Goal: Information Seeking & Learning: Understand process/instructions

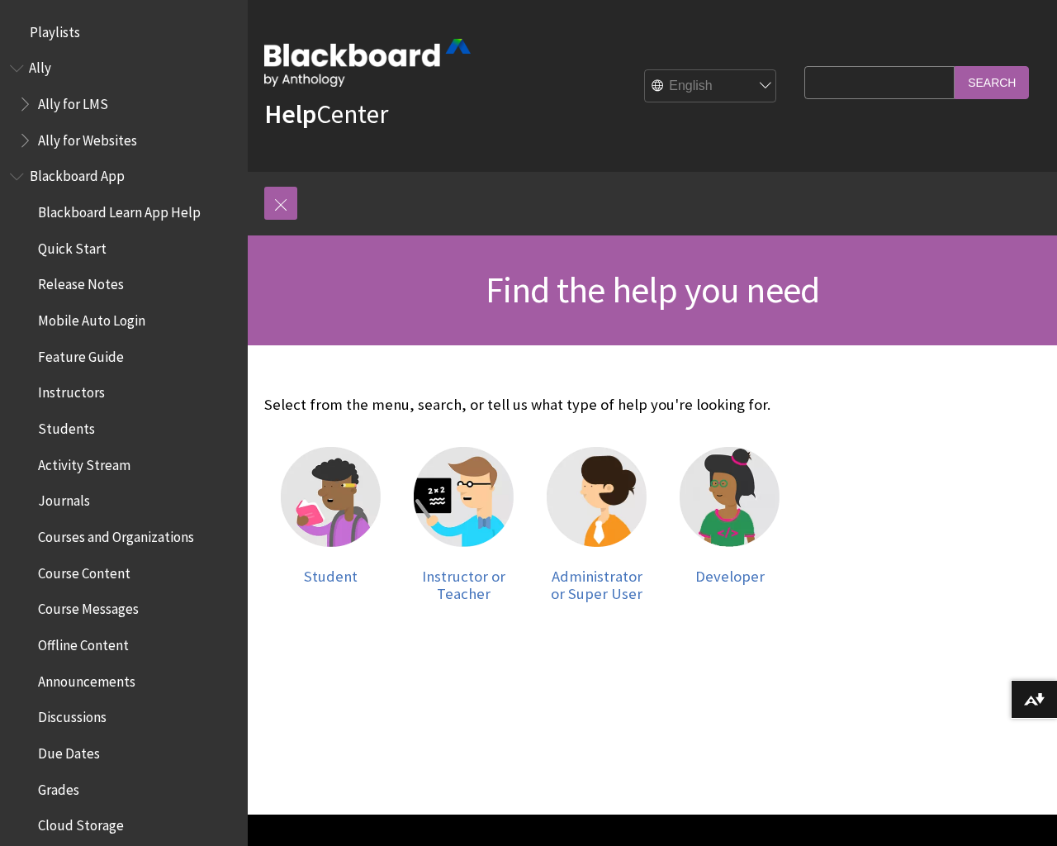
click at [130, 534] on span "Courses and Organizations" at bounding box center [115, 534] width 156 height 22
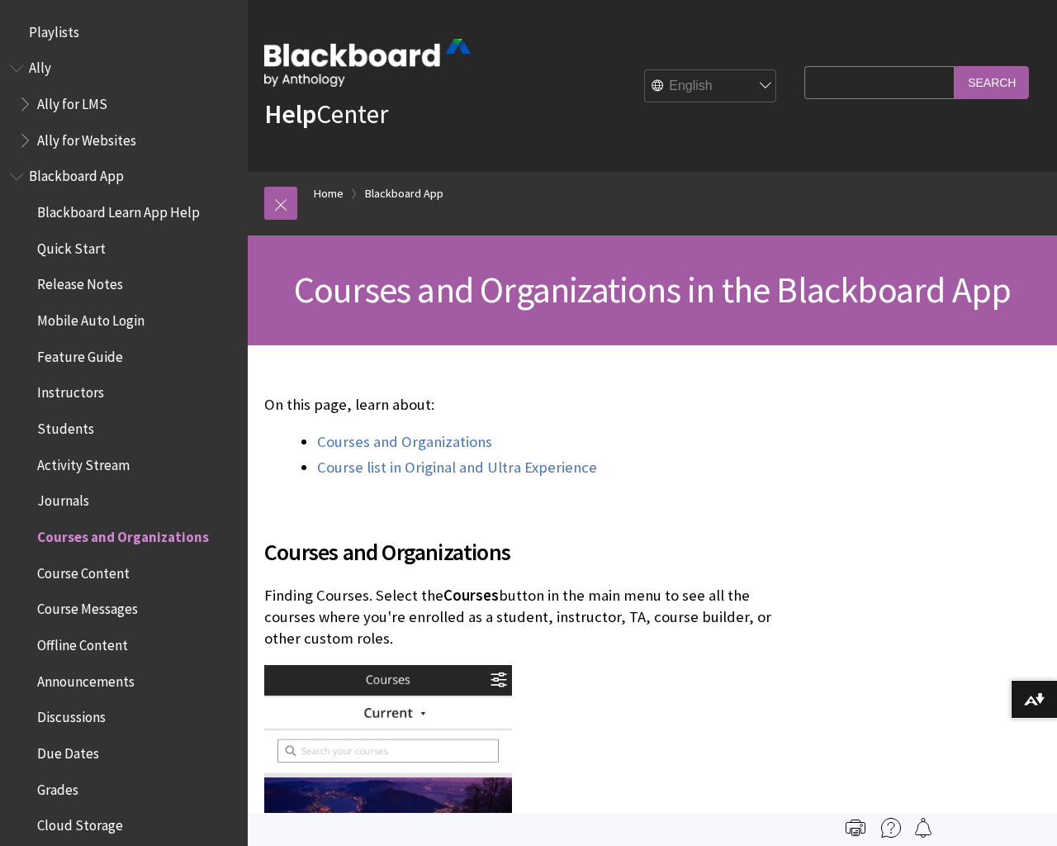
scroll to position [498, 0]
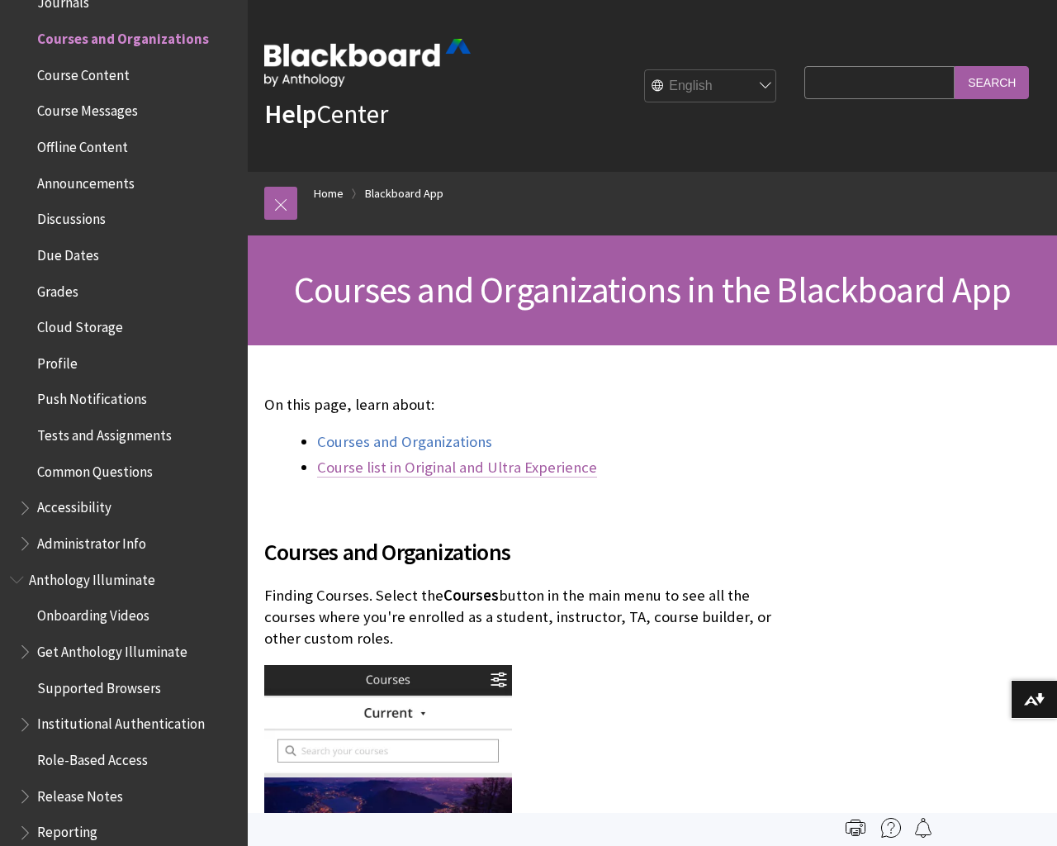
click at [481, 466] on link "Course list in Original and Ultra Experience" at bounding box center [457, 468] width 280 height 20
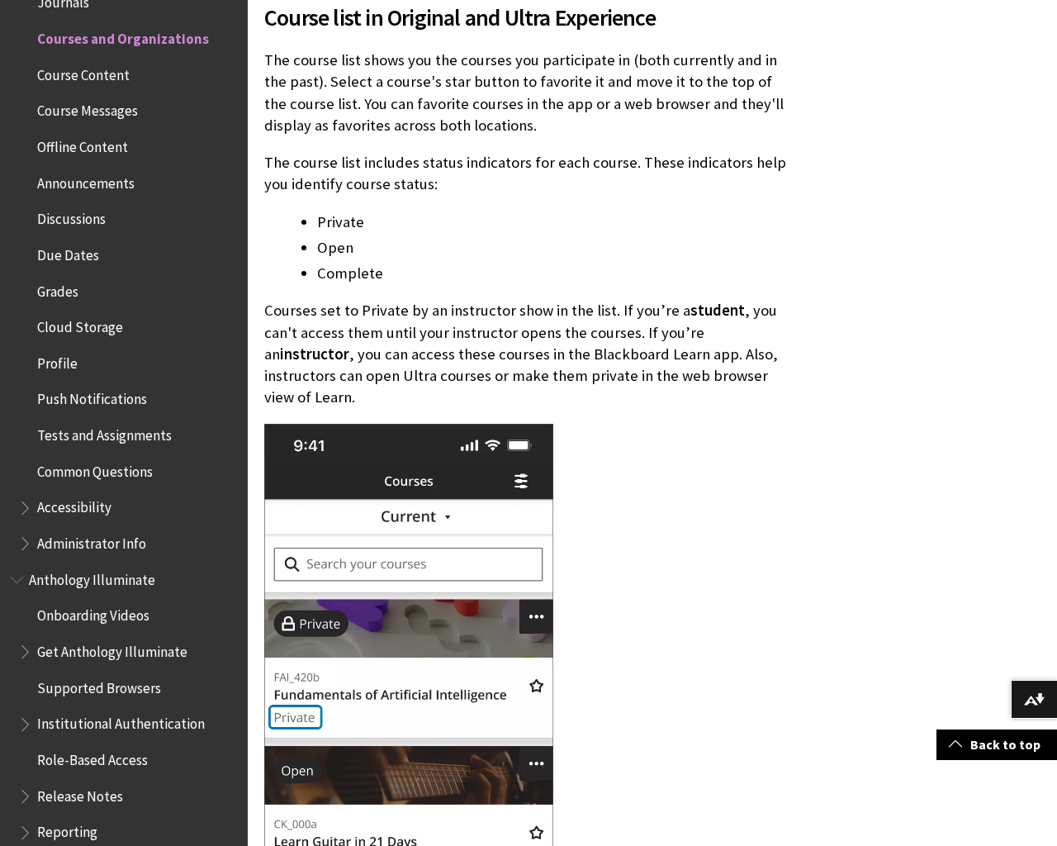
scroll to position [2194, 0]
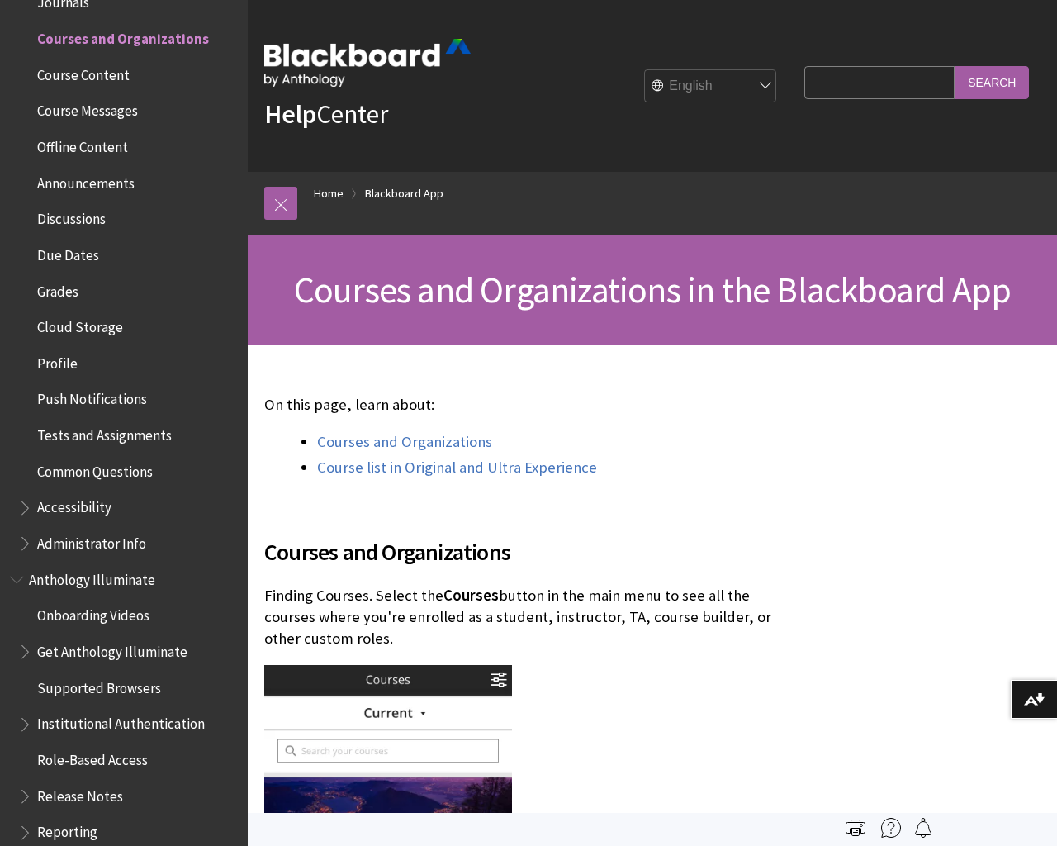
click at [92, 74] on span "Course Content" at bounding box center [83, 72] width 92 height 22
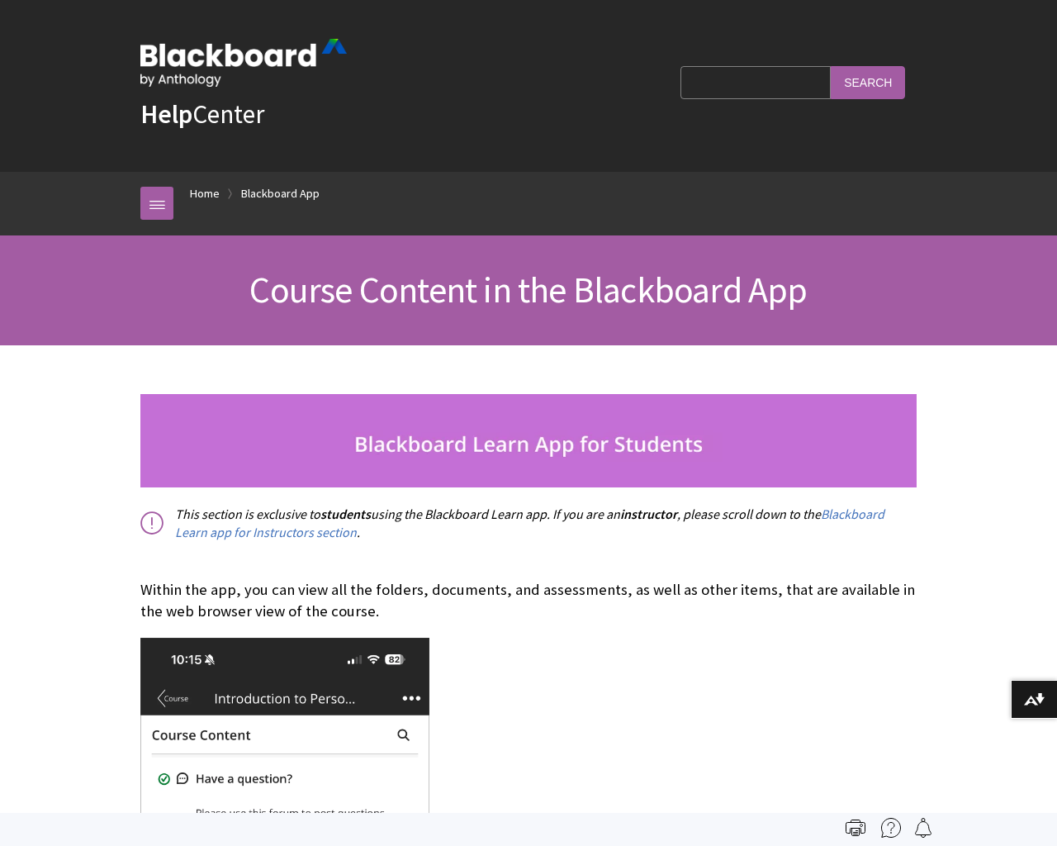
scroll to position [534, 0]
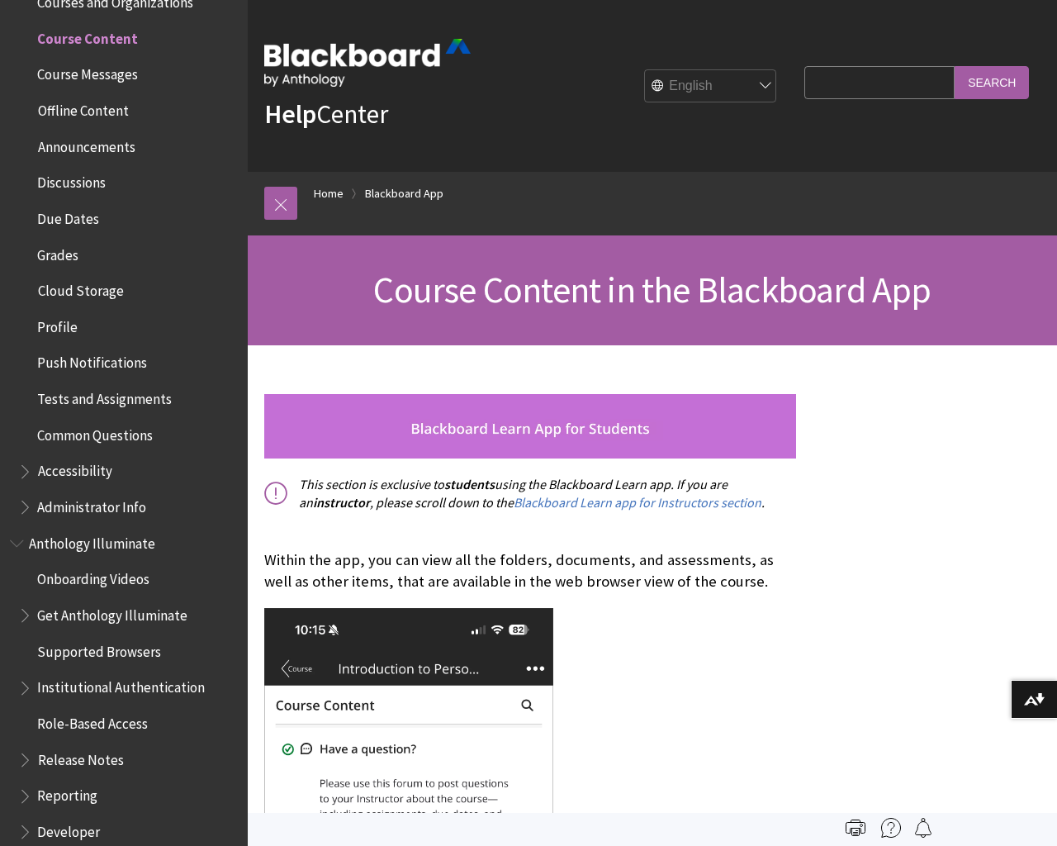
click at [108, 505] on span "Administrator Info" at bounding box center [91, 504] width 109 height 22
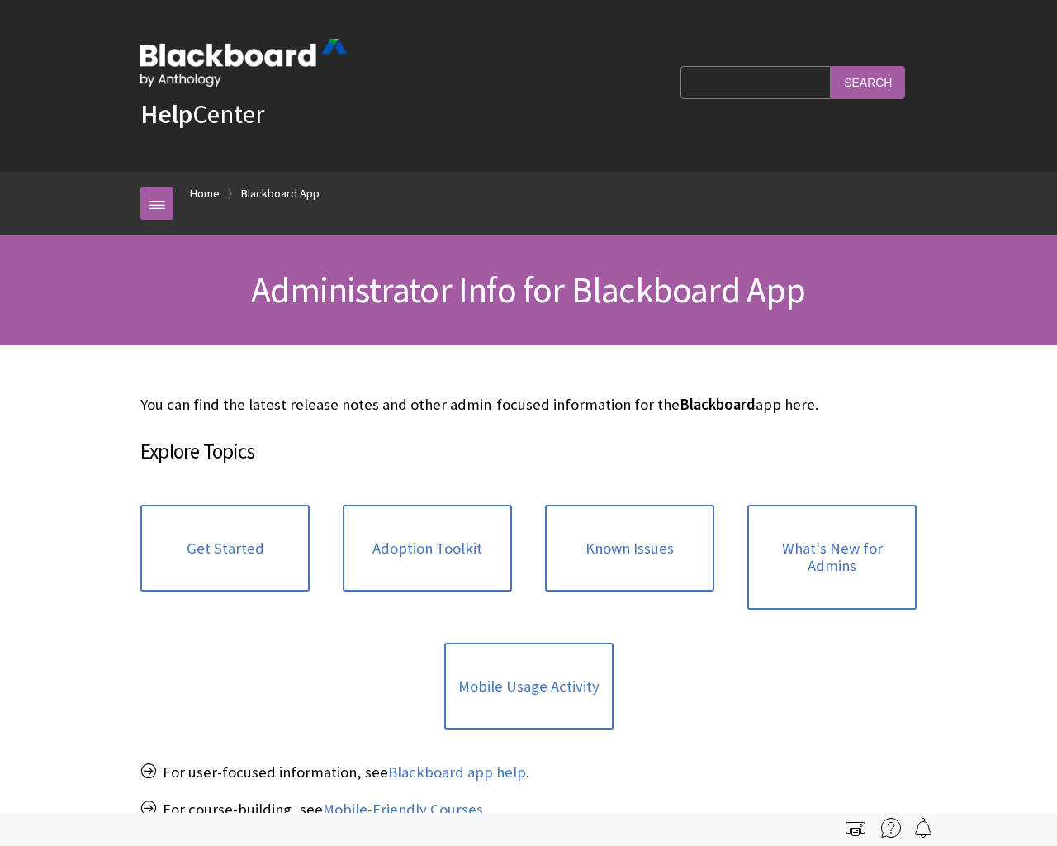
scroll to position [1003, 0]
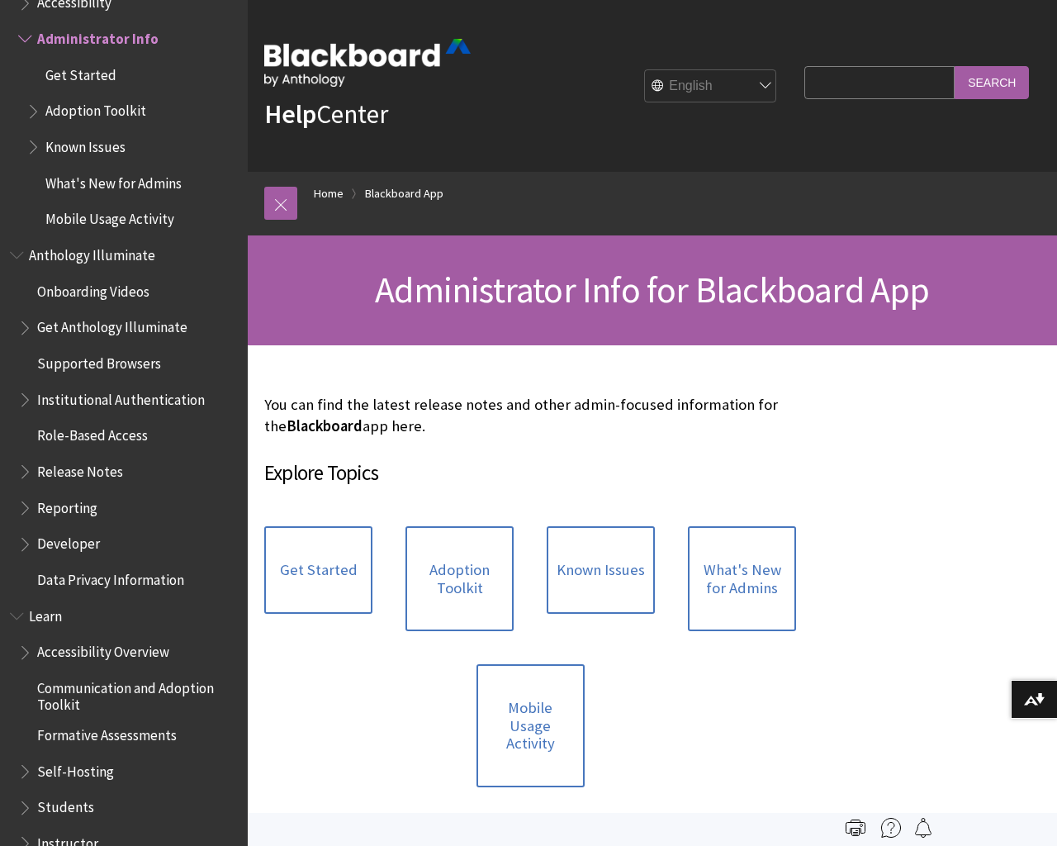
click at [92, 614] on span "Learn" at bounding box center [124, 616] width 228 height 28
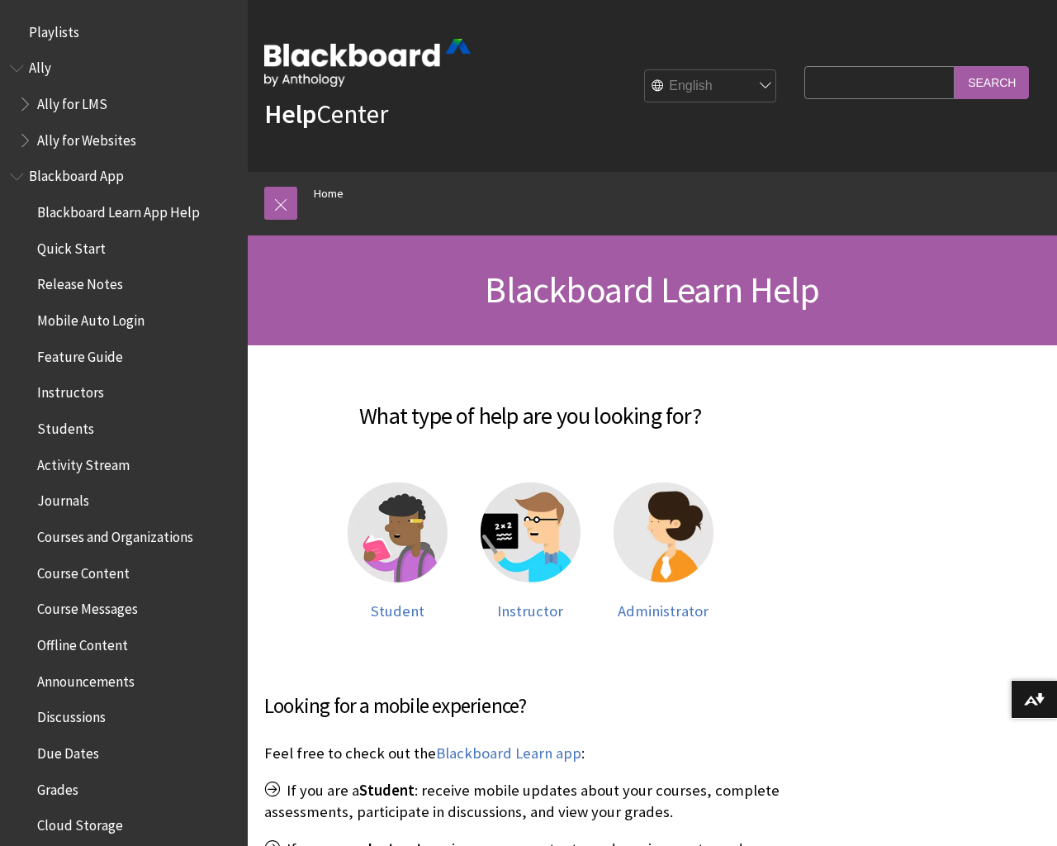
scroll to position [1400, 0]
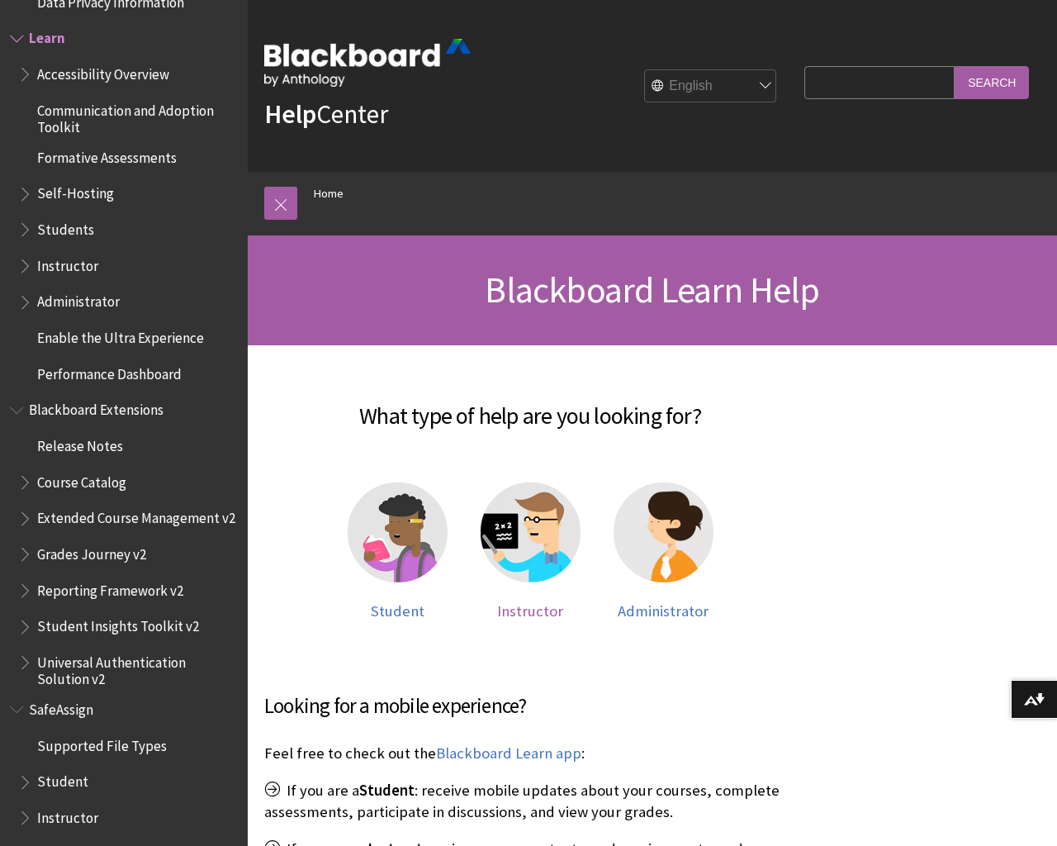
click at [538, 609] on span "Instructor" at bounding box center [530, 610] width 66 height 19
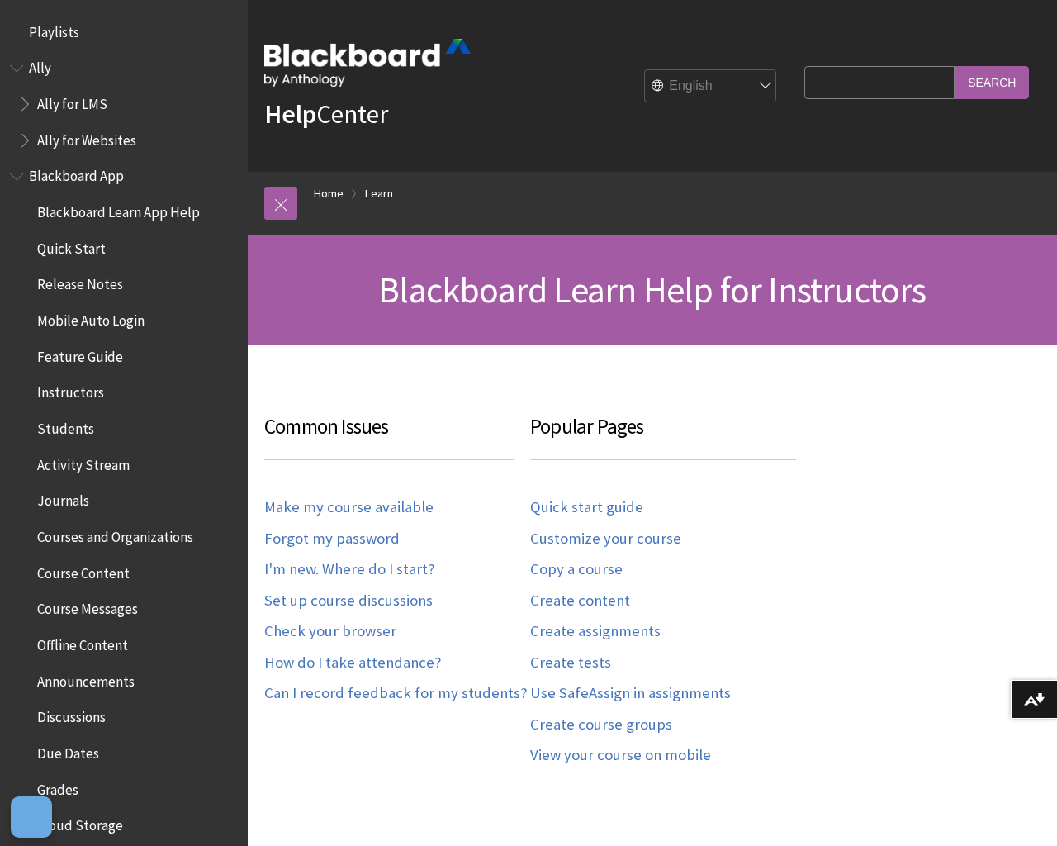
scroll to position [1627, 0]
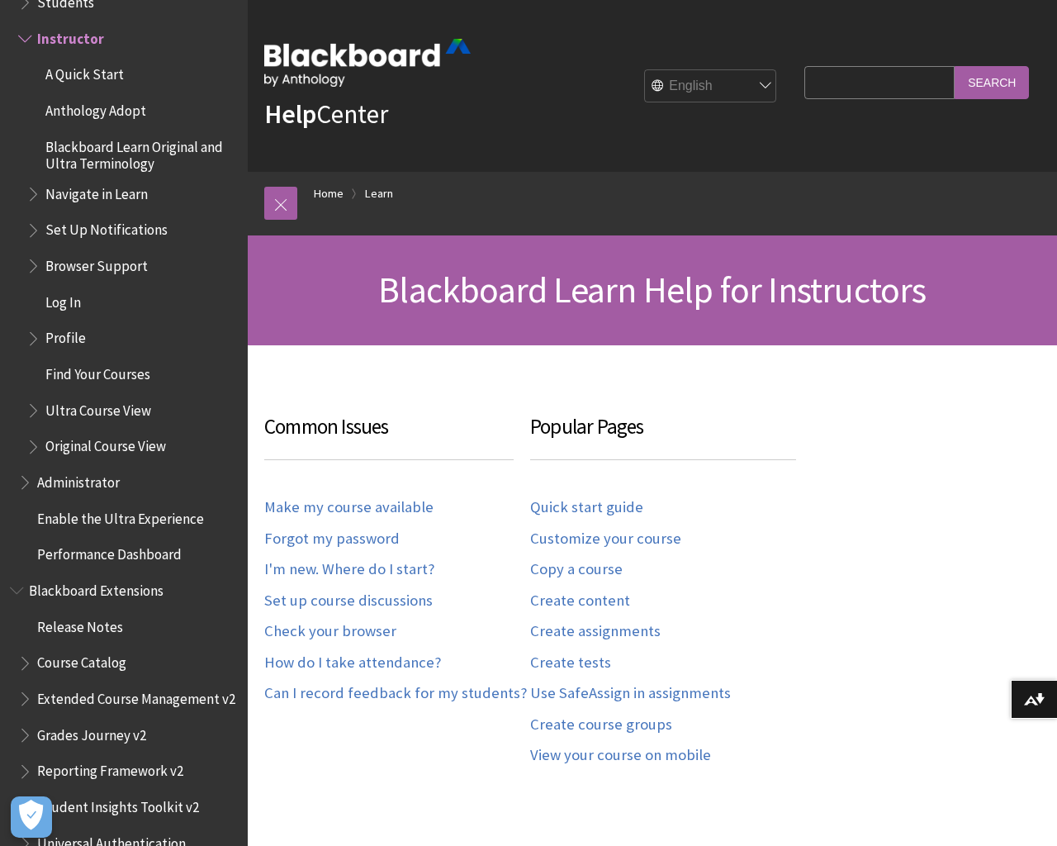
click at [131, 519] on span "Enable the Ultra Experience" at bounding box center [120, 516] width 167 height 22
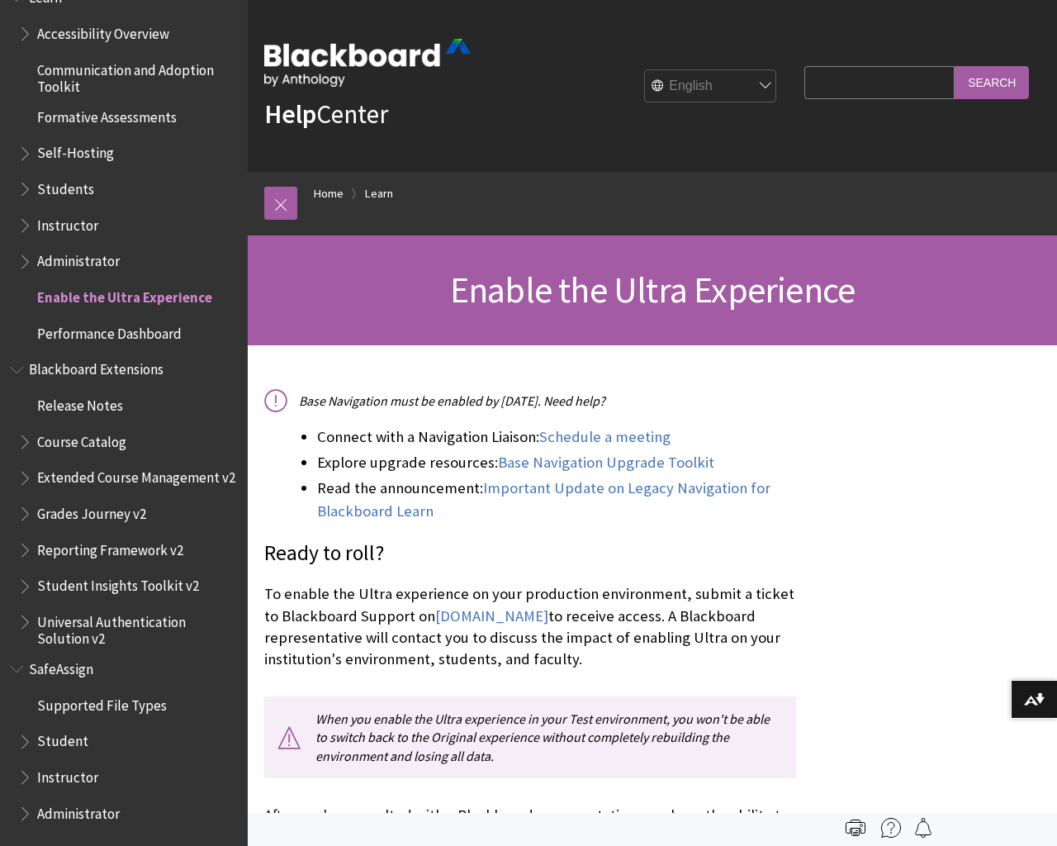
scroll to position [634, 0]
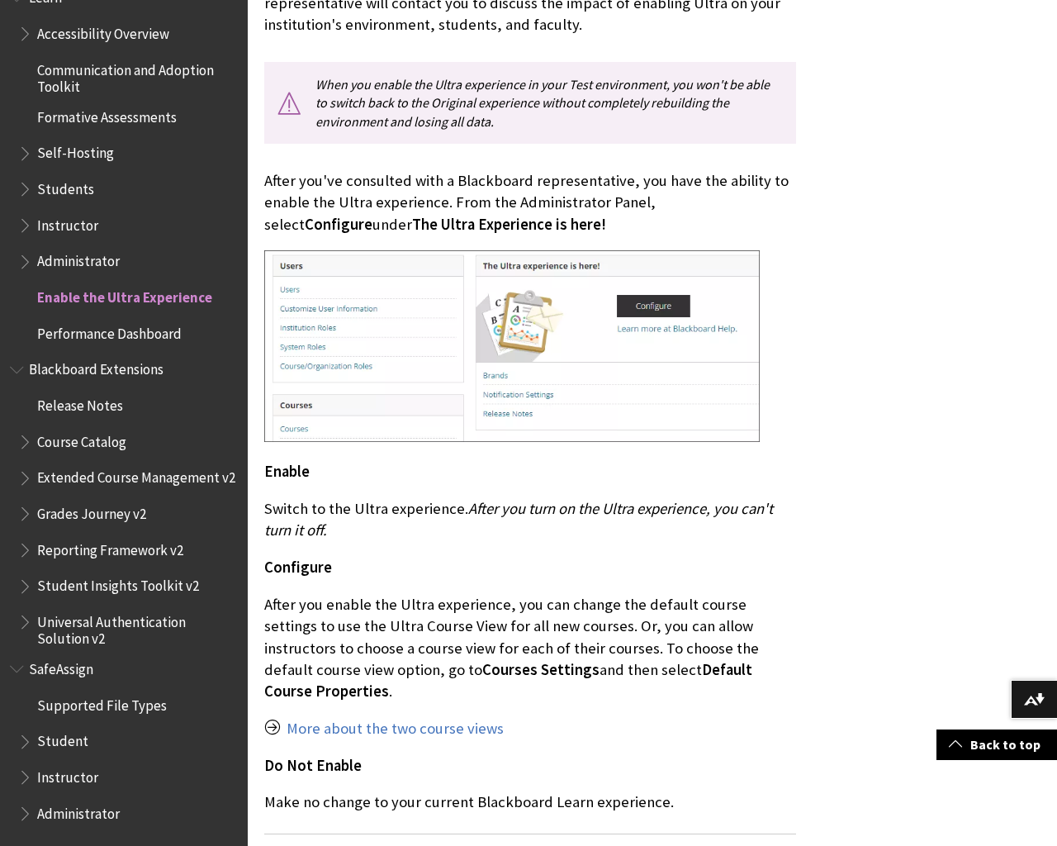
click at [84, 224] on span "Instructor" at bounding box center [67, 222] width 61 height 22
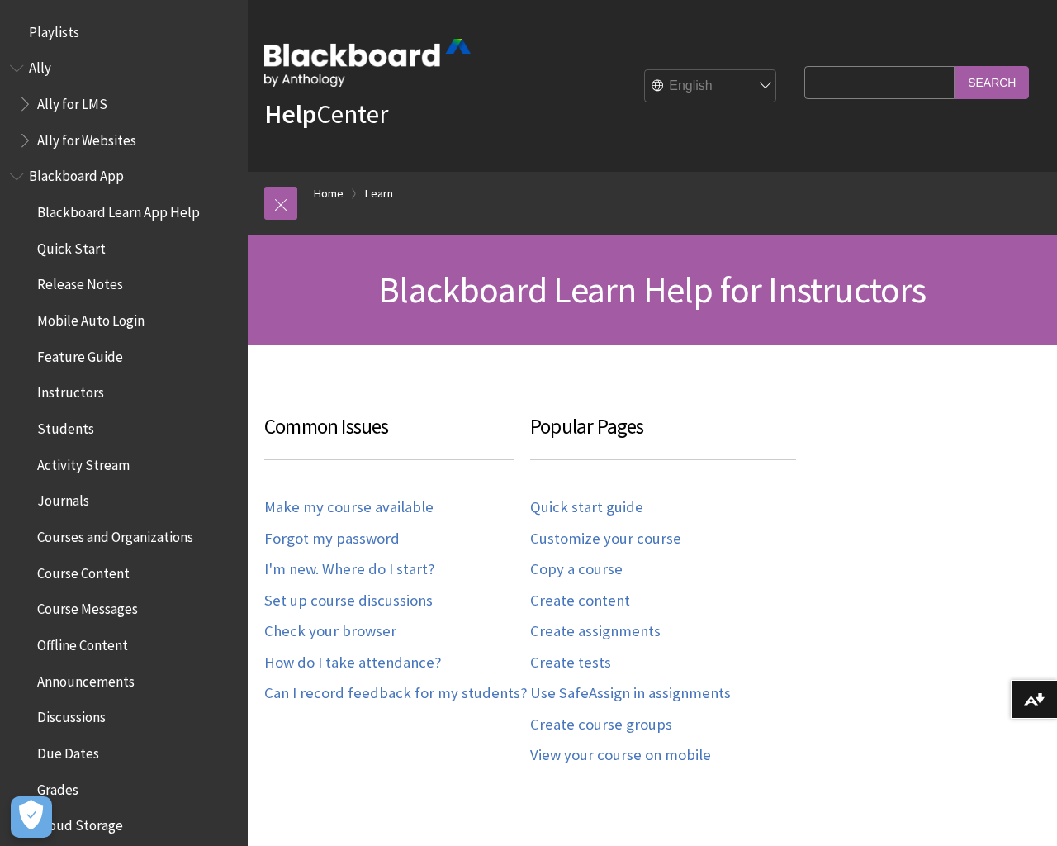
scroll to position [1627, 0]
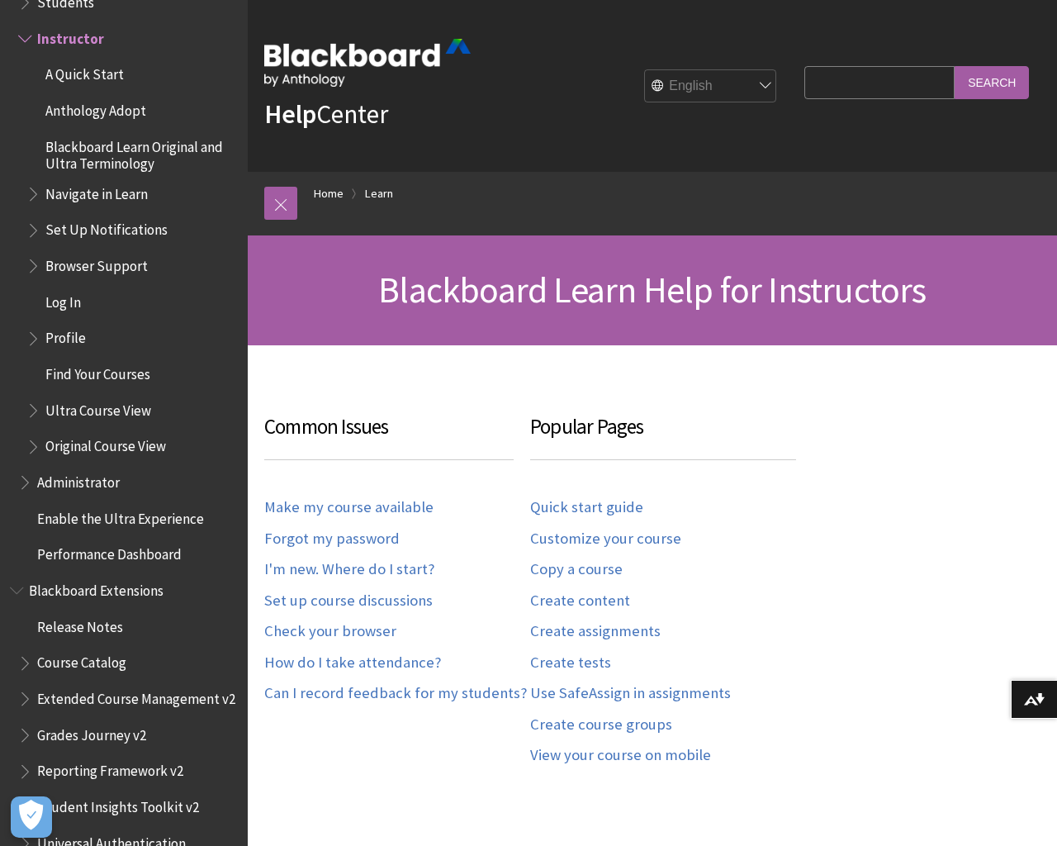
click at [98, 74] on span "A Quick Start" at bounding box center [84, 72] width 78 height 22
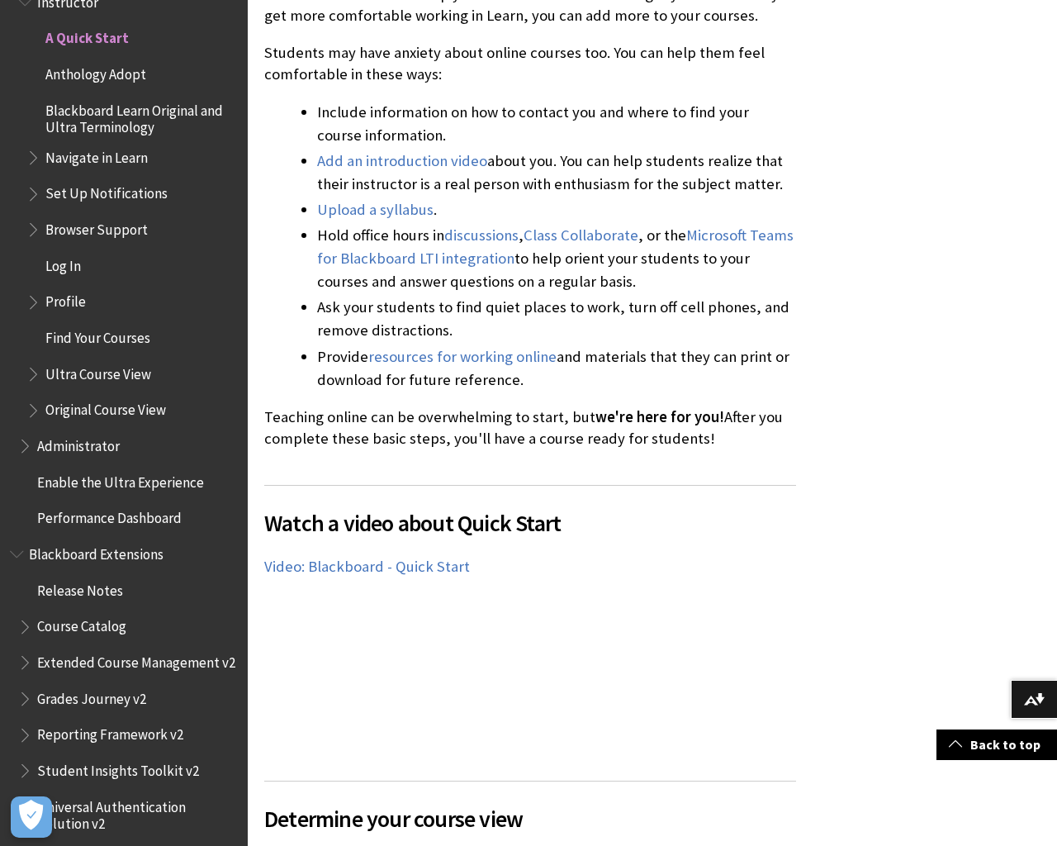
scroll to position [1269, 0]
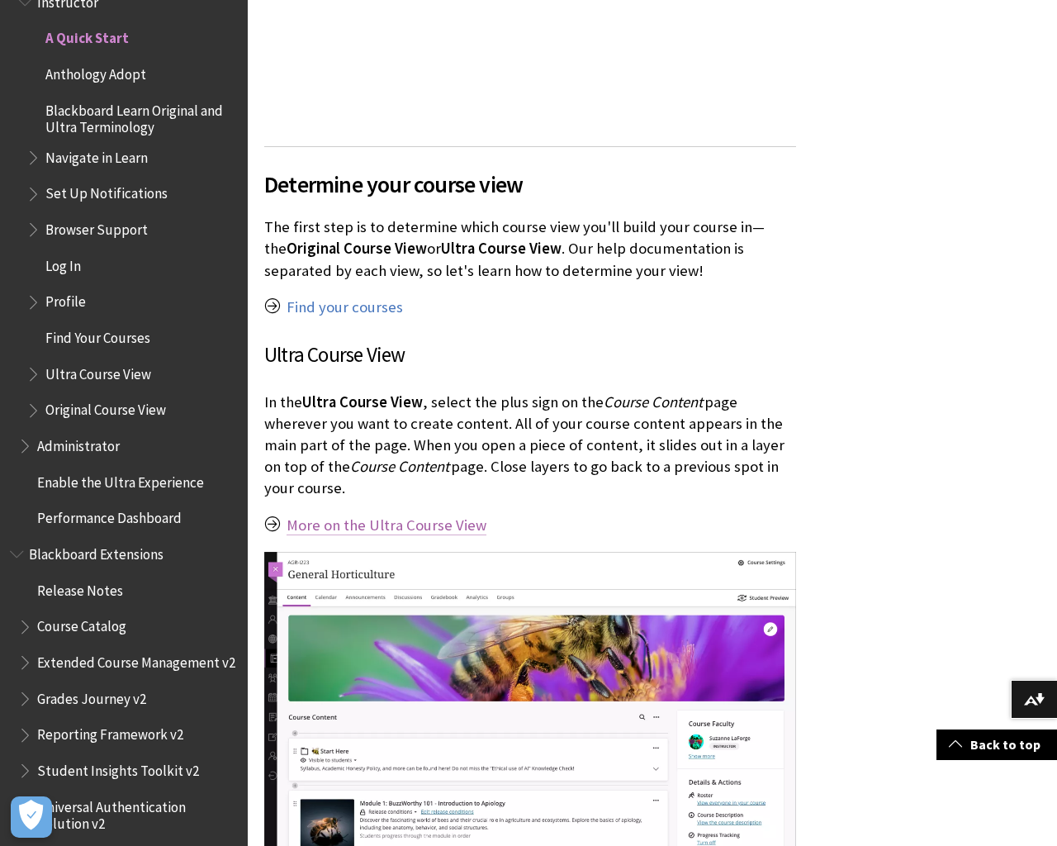
click at [391, 524] on link "More on the Ultra Course View" at bounding box center [387, 525] width 200 height 20
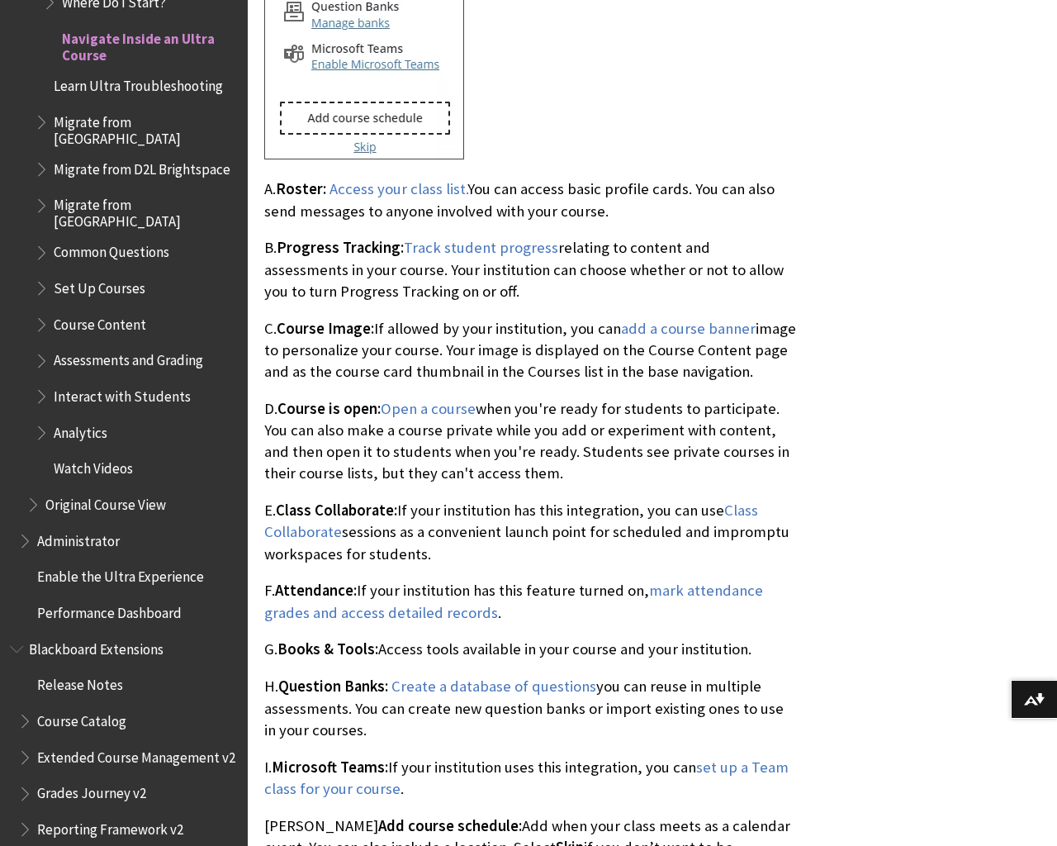
scroll to position [4015, 0]
